Goal: Task Accomplishment & Management: Manage account settings

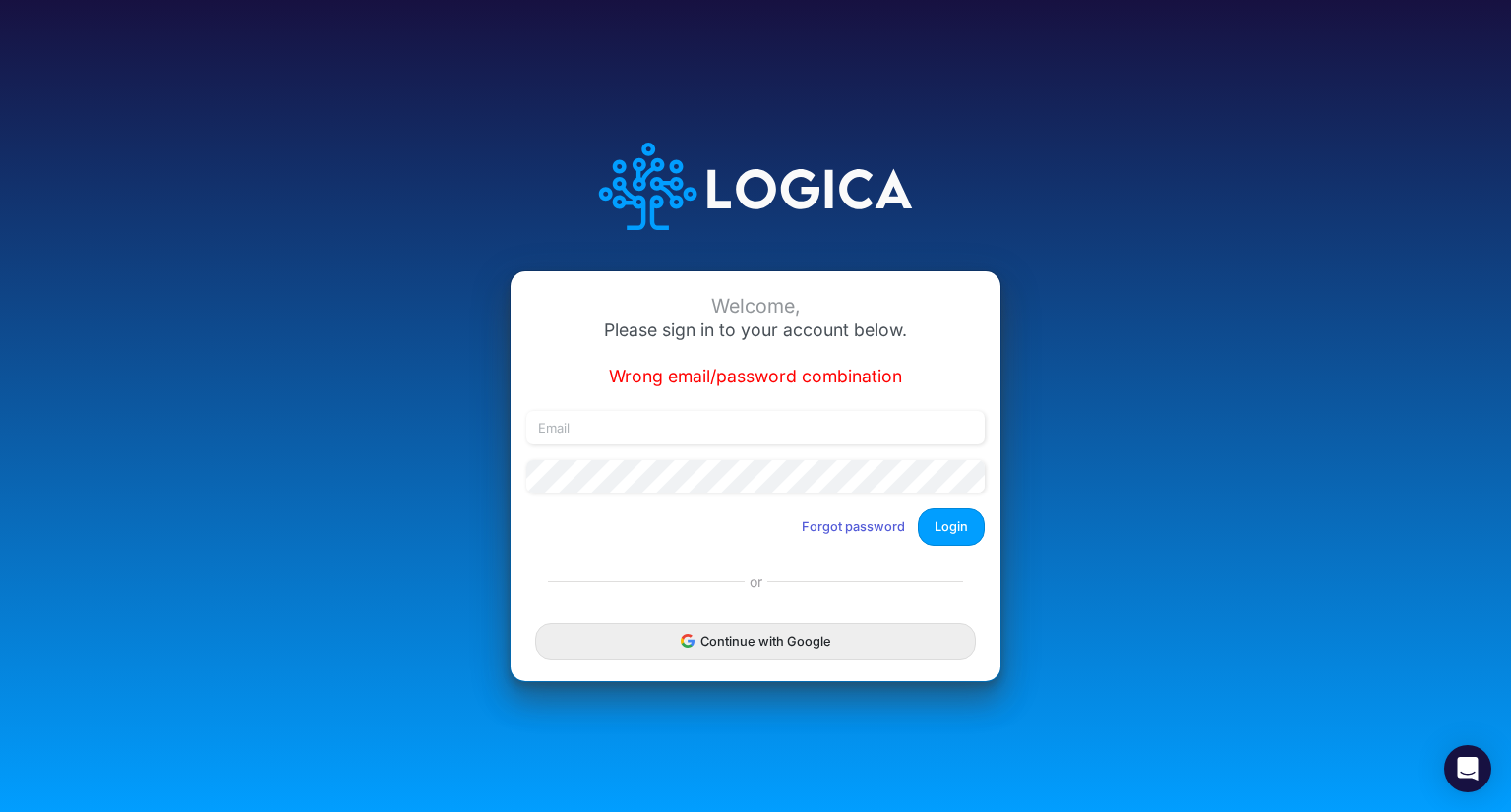
click at [757, 407] on div "Welcome, Please sign in to your account below. Wrong email/password combination…" at bounding box center [755, 415] width 490 height 289
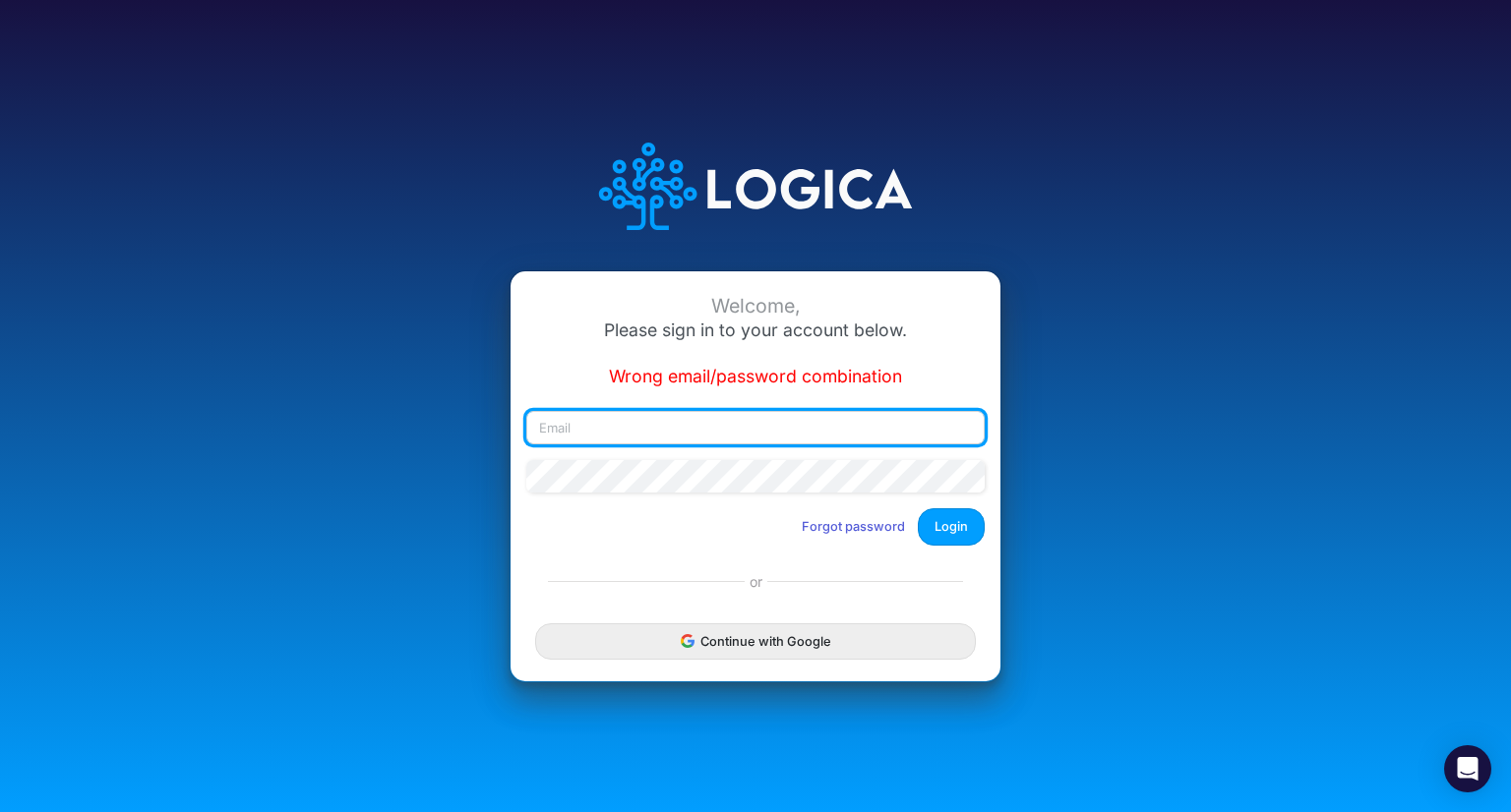
click at [736, 420] on input "email" at bounding box center [755, 428] width 458 height 34
type input "blair.freshwater@heritage-communities.com"
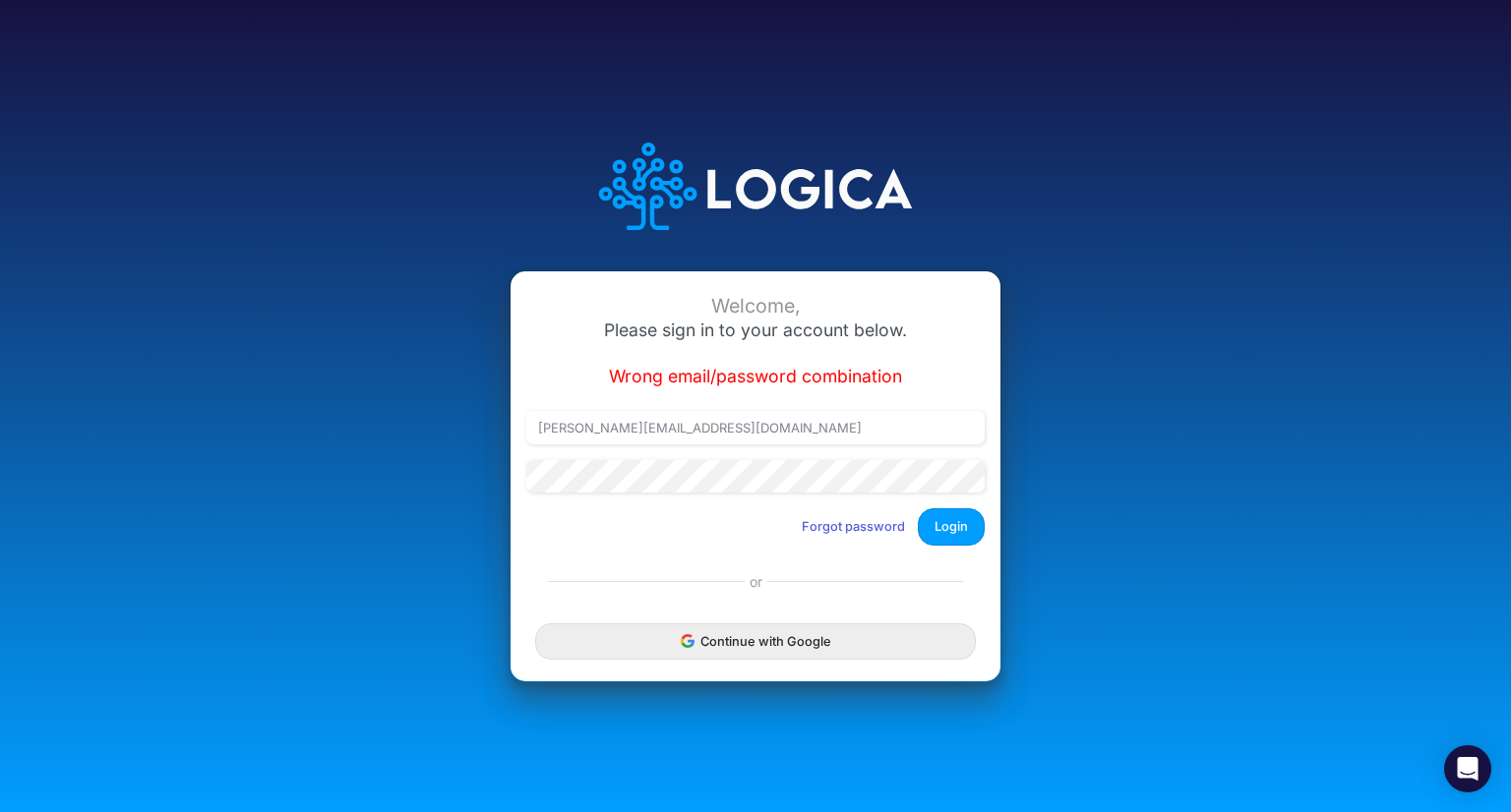
click at [1381, 440] on div "Welcome, Please sign in to your account below. Wrong email/password combination…" at bounding box center [755, 406] width 1511 height 812
click at [958, 517] on button "Login" at bounding box center [951, 526] width 67 height 36
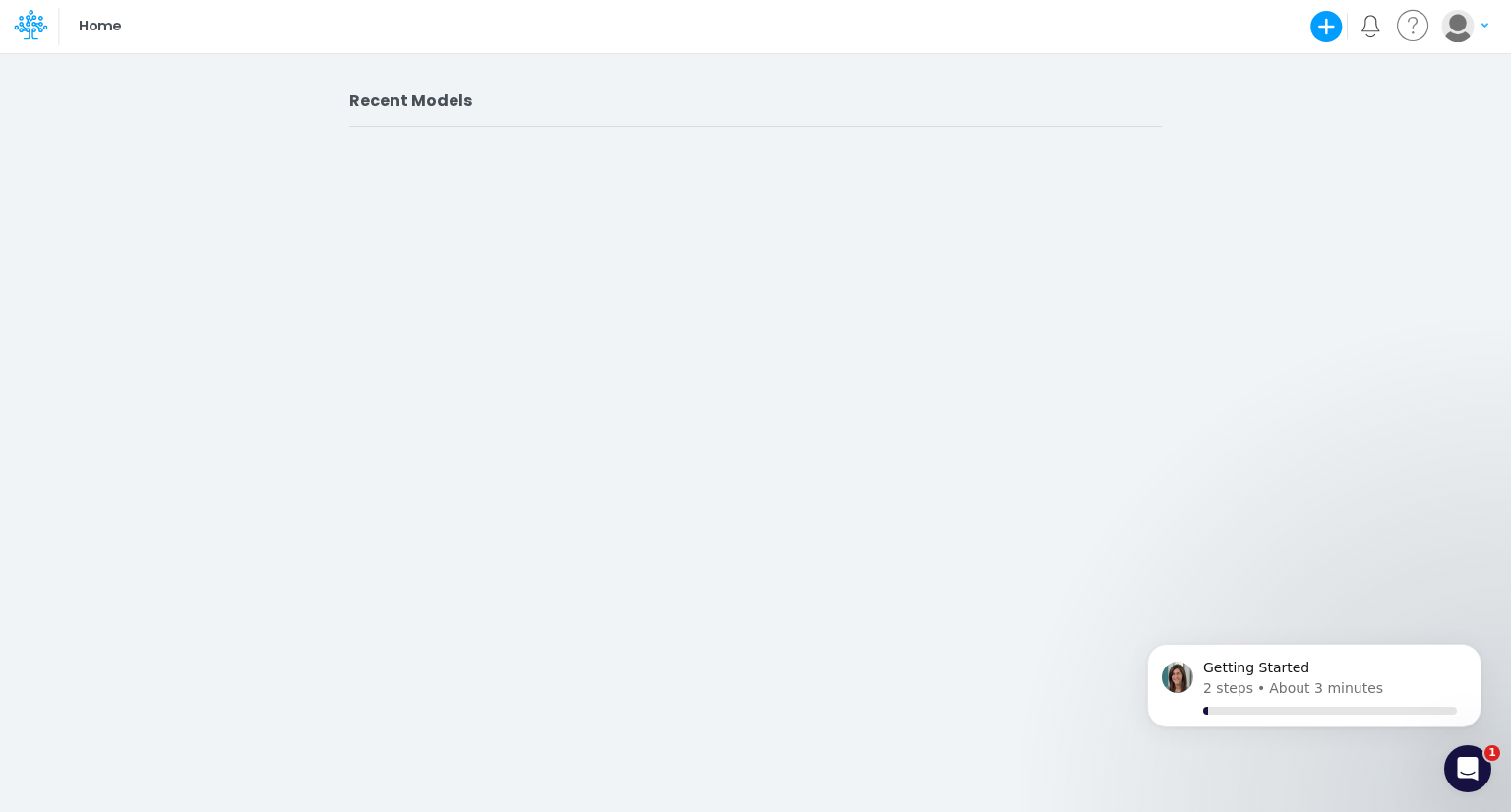
click at [91, 32] on p "Home" at bounding box center [100, 27] width 42 height 22
click at [16, 29] on icon at bounding box center [28, 27] width 29 height 11
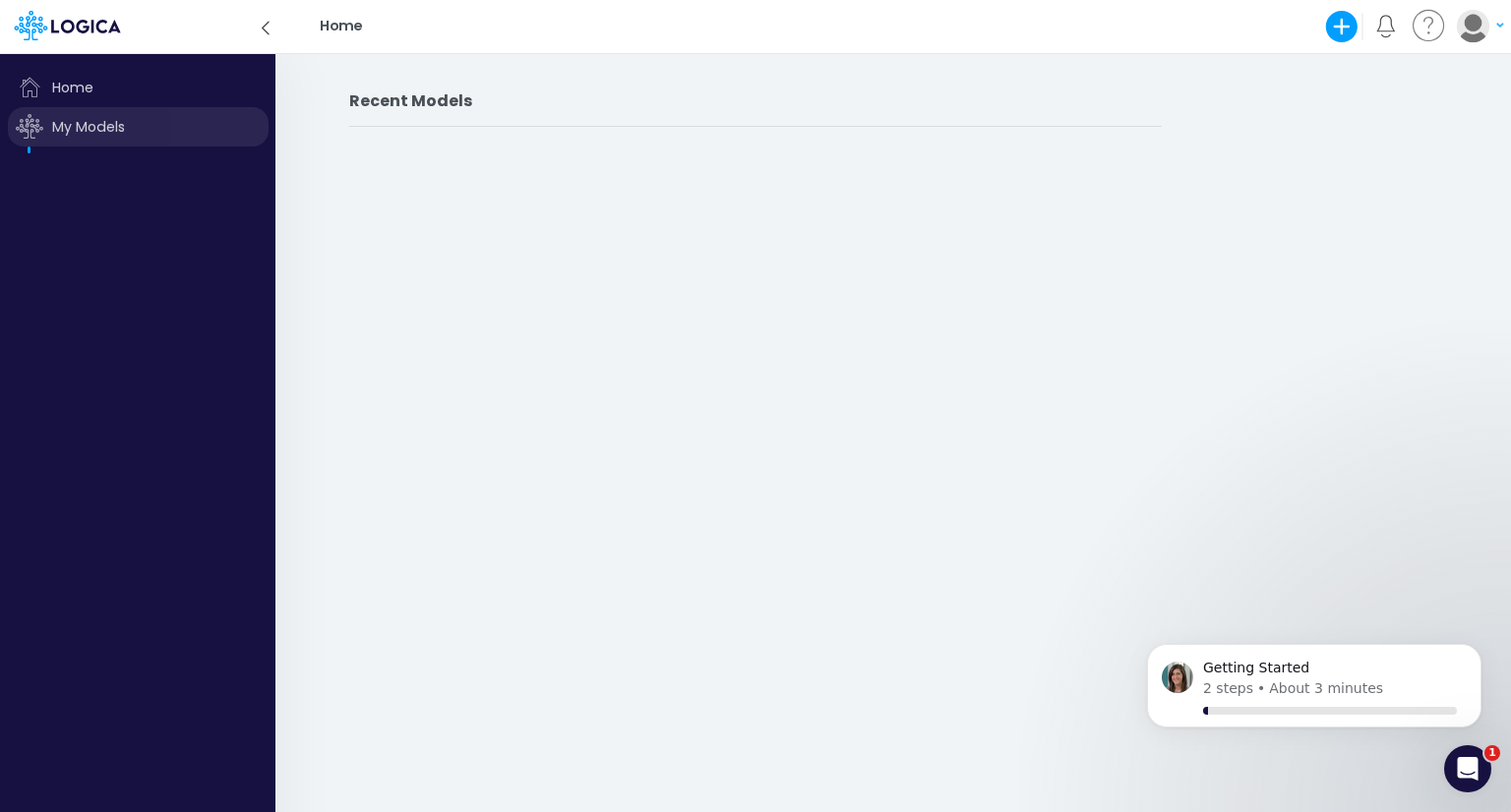
click at [71, 122] on span "My Models" at bounding box center [138, 127] width 260 height 39
click at [35, 123] on icon at bounding box center [30, 126] width 28 height 25
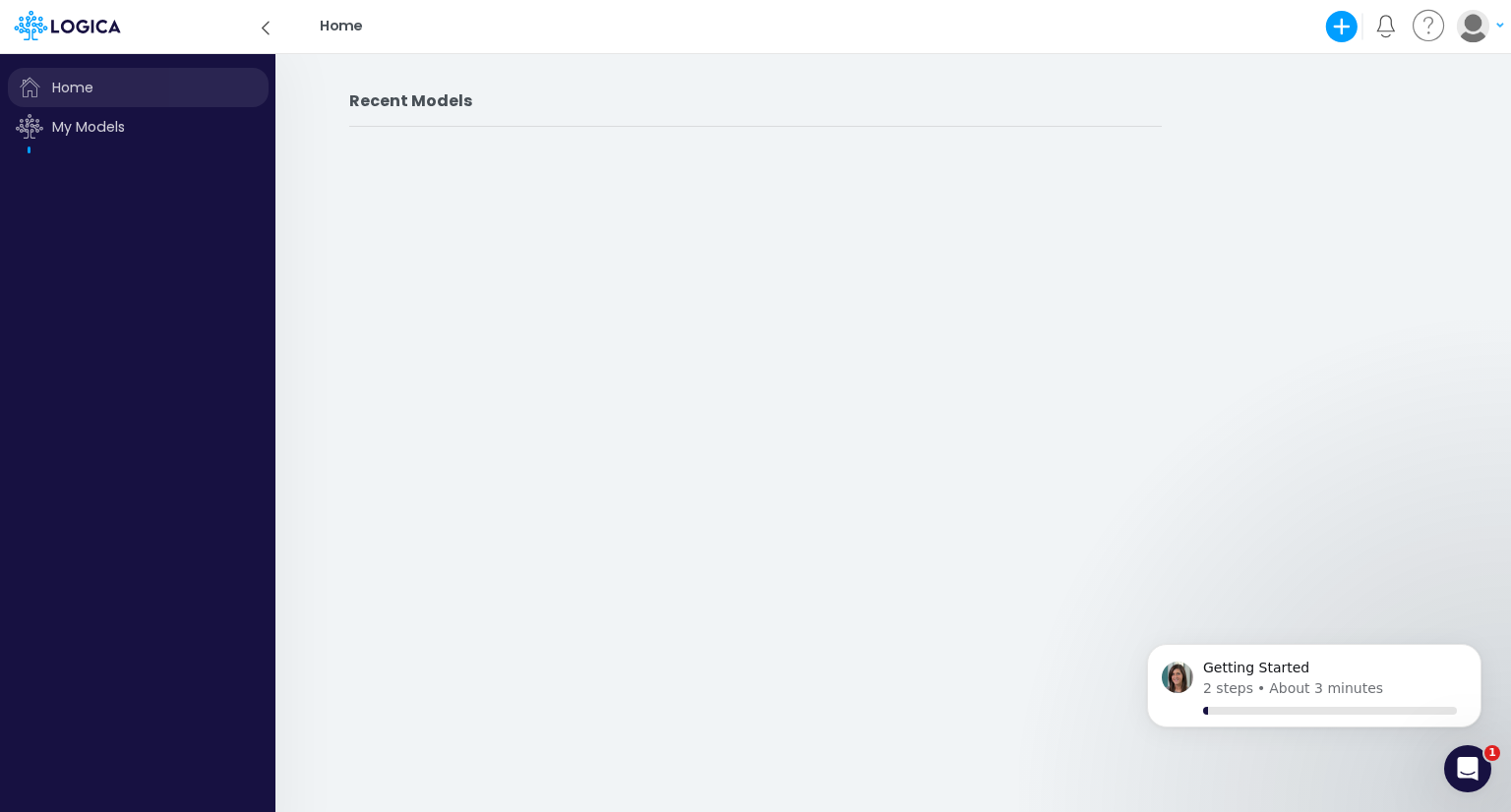
click at [121, 88] on span "Home" at bounding box center [138, 88] width 260 height 39
